Goal: Task Accomplishment & Management: Use online tool/utility

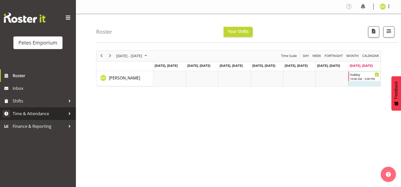
click at [50, 117] on span "Time & Attendance" at bounding box center [39, 114] width 53 height 8
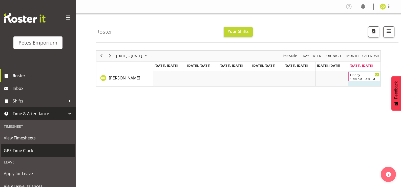
click at [36, 153] on span "GPS Time Clock" at bounding box center [38, 151] width 68 height 8
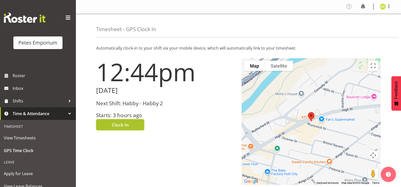
click at [133, 125] on button "Clock In" at bounding box center [120, 124] width 48 height 11
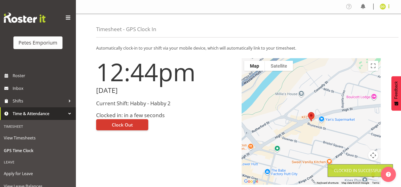
click at [390, 8] on span at bounding box center [389, 6] width 6 height 6
click at [374, 25] on link "Log Out" at bounding box center [368, 26] width 49 height 9
